Goal: Find specific page/section: Find specific page/section

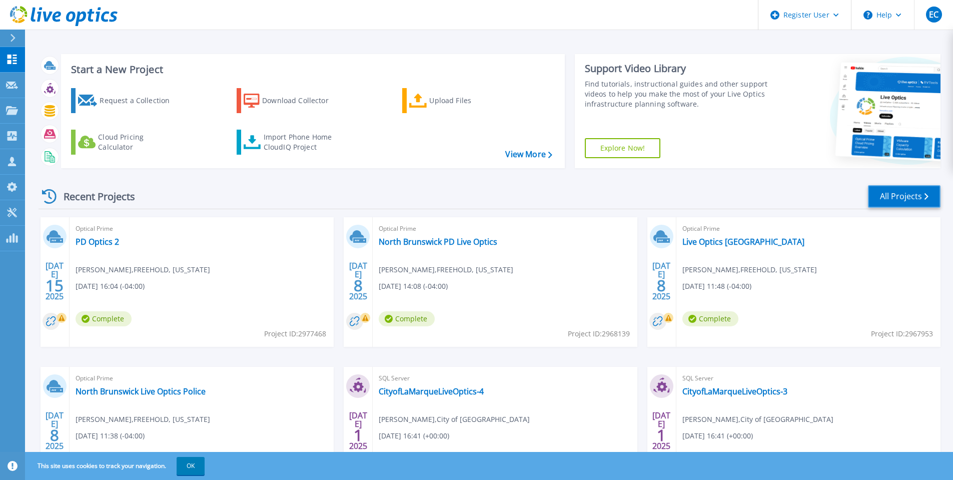
click at [903, 201] on link "All Projects" at bounding box center [904, 196] width 73 height 23
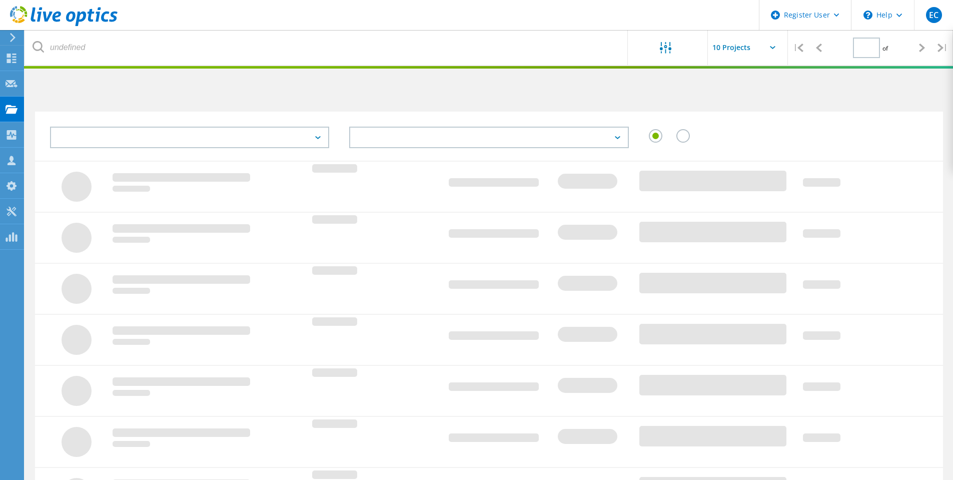
type input "1"
